Goal: Check status: Check status

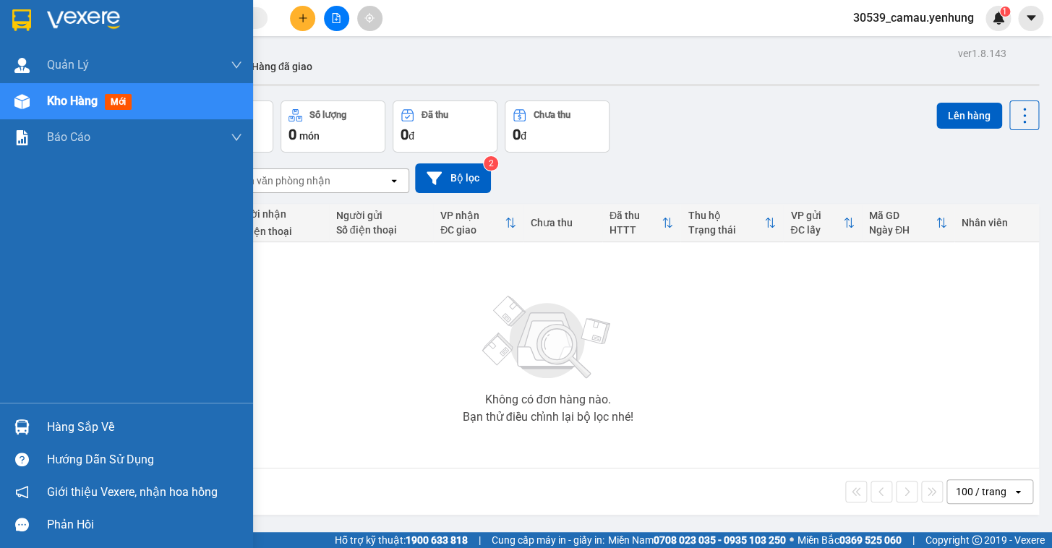
click at [79, 427] on div "Hàng sắp về" at bounding box center [144, 428] width 195 height 22
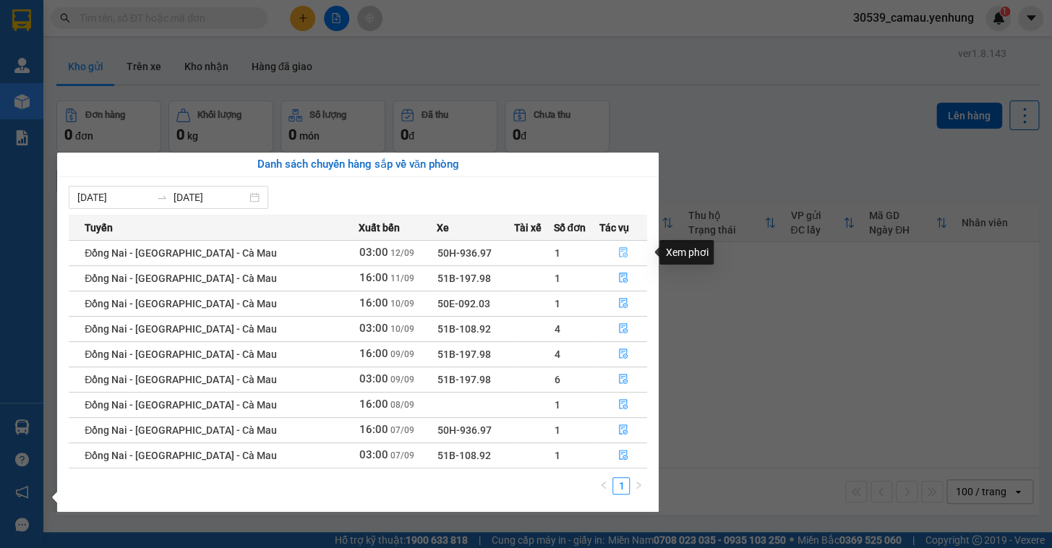
click at [619, 252] on icon "file-done" at bounding box center [623, 252] width 9 height 10
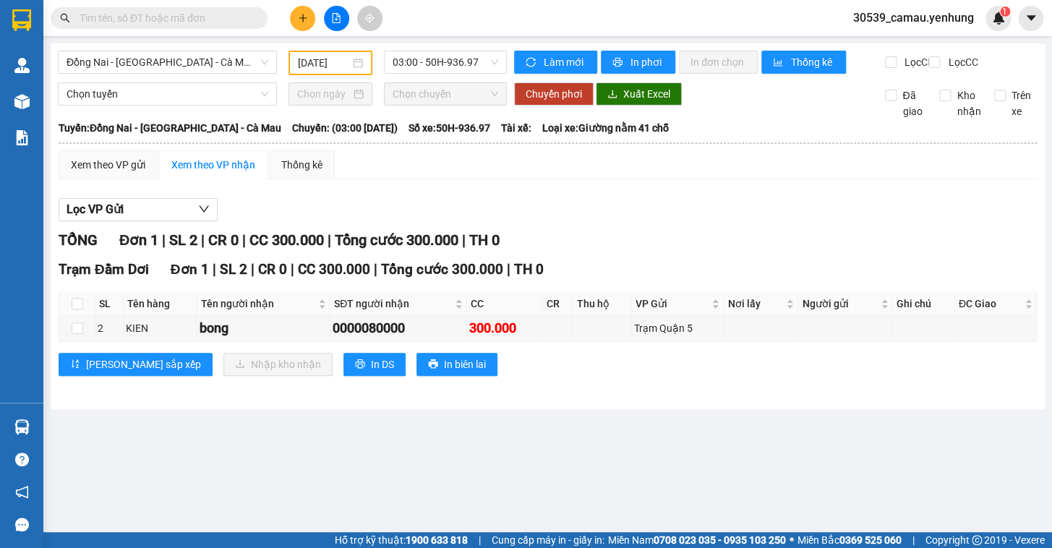
click at [345, 61] on input "[DATE]" at bounding box center [324, 63] width 53 height 16
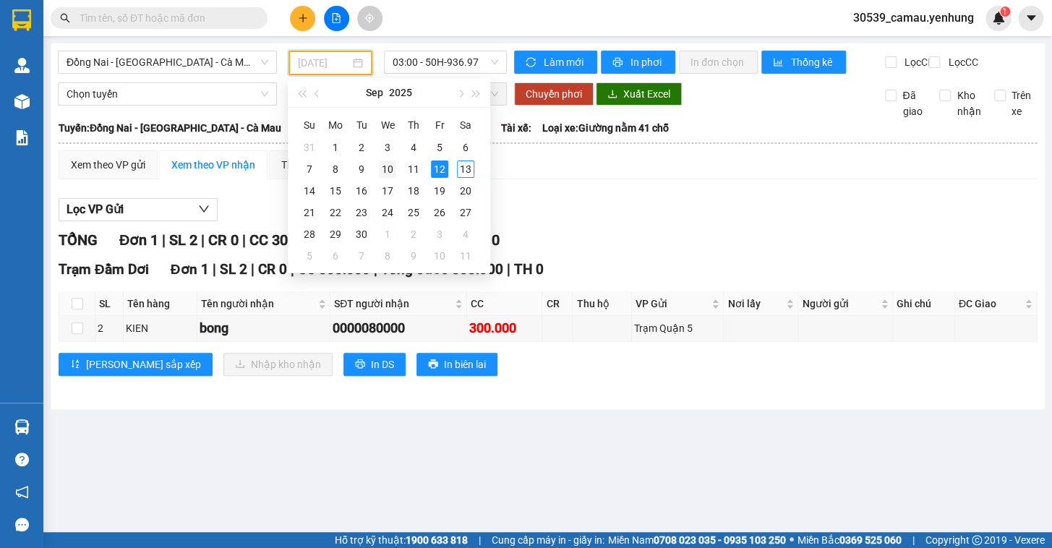
click at [380, 169] on div "10" at bounding box center [387, 169] width 17 height 17
type input "[DATE]"
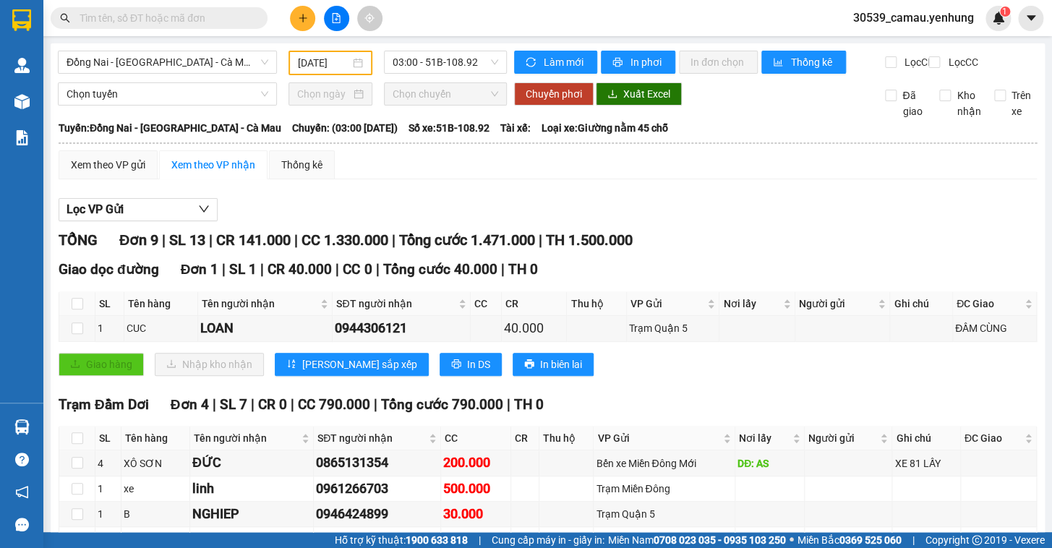
drag, startPoint x: 1039, startPoint y: 255, endPoint x: 1040, endPoint y: 275, distance: 20.3
click at [1040, 275] on main "Đồng Nai - [GEOGRAPHIC_DATA] - [GEOGRAPHIC_DATA] Mau [DATE] 03:00 - 51B-108.92 …" at bounding box center [526, 266] width 1052 height 532
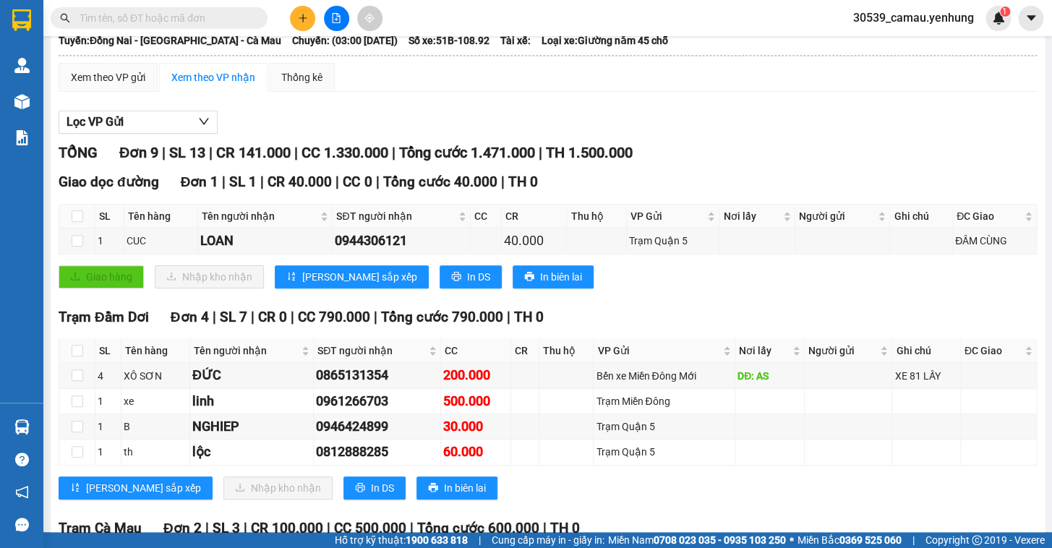
scroll to position [94, 0]
